Goal: Information Seeking & Learning: Learn about a topic

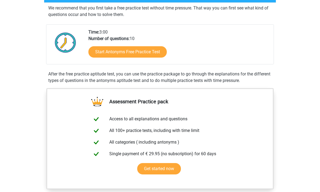
scroll to position [102, 0]
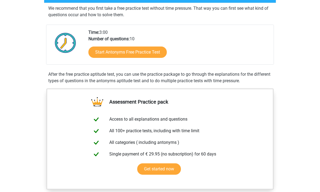
click at [155, 55] on link "Start Antonyms Free Practice Test" at bounding box center [127, 52] width 78 height 11
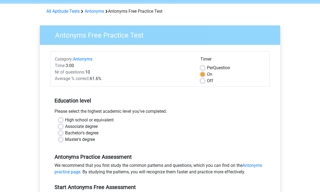
scroll to position [19, 0]
click at [110, 123] on label "High school or equivalent" at bounding box center [89, 120] width 49 height 7
click at [63, 123] on input "High school or equivalent" at bounding box center [61, 119] width 4 height 5
radio input "true"
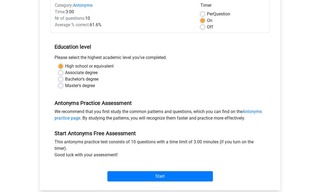
scroll to position [93, 0]
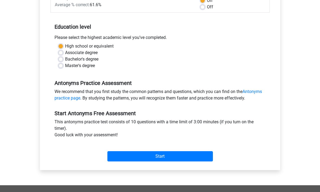
click at [176, 155] on input "Start" at bounding box center [159, 157] width 105 height 10
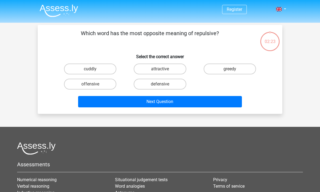
click at [167, 69] on label "attractive" at bounding box center [160, 69] width 52 height 11
click at [163, 69] on input "attractive" at bounding box center [162, 71] width 4 height 4
radio input "true"
click at [187, 102] on button "Next Question" at bounding box center [160, 101] width 164 height 11
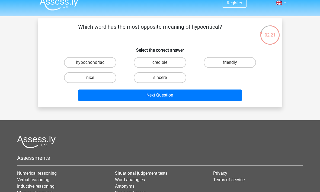
scroll to position [6, 0]
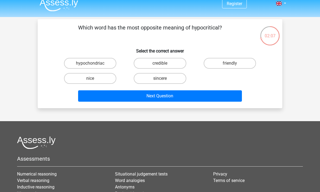
click at [239, 64] on label "friendly" at bounding box center [230, 63] width 52 height 11
click at [233, 64] on input "friendly" at bounding box center [232, 65] width 4 height 4
radio input "true"
click at [199, 96] on button "Next Question" at bounding box center [160, 96] width 164 height 11
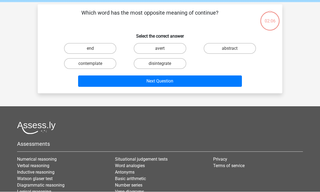
scroll to position [25, 0]
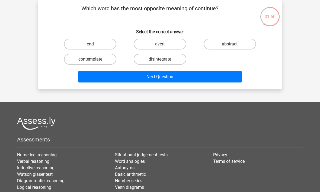
click at [105, 40] on label "end" at bounding box center [90, 44] width 52 height 11
click at [94, 44] on input "end" at bounding box center [92, 46] width 4 height 4
radio input "true"
click at [191, 77] on button "Next Question" at bounding box center [160, 76] width 164 height 11
click at [170, 47] on label "fallen" at bounding box center [160, 44] width 52 height 11
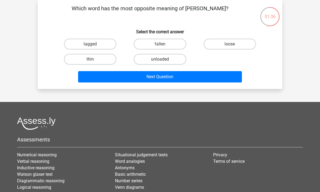
click at [163, 47] on input "fallen" at bounding box center [162, 46] width 4 height 4
radio input "true"
click at [187, 78] on button "Next Question" at bounding box center [160, 76] width 164 height 11
click at [100, 53] on div "repulsive" at bounding box center [90, 59] width 70 height 15
click at [101, 62] on label "repulsive" at bounding box center [90, 59] width 52 height 11
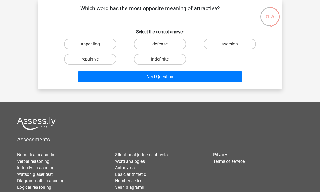
click at [94, 62] on input "repulsive" at bounding box center [92, 61] width 4 height 4
radio input "true"
click at [185, 76] on button "Next Question" at bounding box center [160, 76] width 164 height 11
click at [235, 43] on label "averse" at bounding box center [230, 44] width 52 height 11
click at [233, 44] on input "averse" at bounding box center [232, 46] width 4 height 4
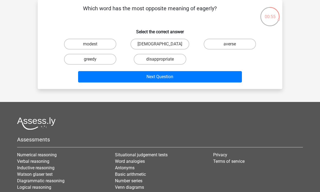
radio input "true"
click at [195, 77] on button "Next Question" at bounding box center [160, 76] width 164 height 11
click at [232, 44] on label "abolish" at bounding box center [230, 44] width 52 height 11
click at [232, 44] on input "abolish" at bounding box center [232, 46] width 4 height 4
radio input "true"
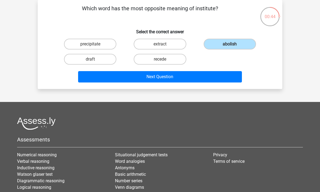
click at [213, 78] on button "Next Question" at bounding box center [160, 76] width 164 height 11
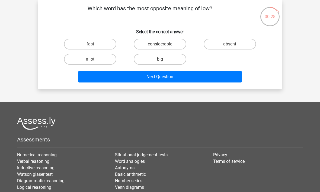
click at [106, 59] on label "a lot" at bounding box center [90, 59] width 52 height 11
click at [94, 59] on input "a lot" at bounding box center [92, 61] width 4 height 4
radio input "true"
click at [182, 75] on button "Next Question" at bounding box center [160, 76] width 164 height 11
click at [169, 57] on label "cowardly" at bounding box center [160, 59] width 52 height 11
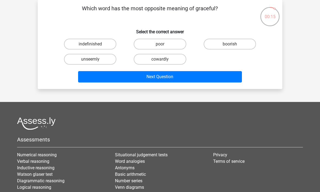
click at [163, 59] on input "cowardly" at bounding box center [162, 61] width 4 height 4
radio input "true"
click at [201, 76] on button "Next Question" at bounding box center [160, 76] width 164 height 11
click at [102, 47] on label "matte" at bounding box center [90, 44] width 52 height 11
click at [94, 47] on input "matte" at bounding box center [92, 46] width 4 height 4
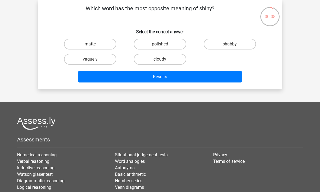
radio input "true"
click at [201, 73] on button "Results" at bounding box center [160, 76] width 164 height 11
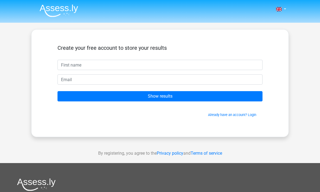
click at [199, 63] on input "text" at bounding box center [159, 65] width 205 height 10
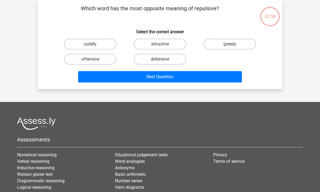
scroll to position [25, 0]
